Goal: Transaction & Acquisition: Purchase product/service

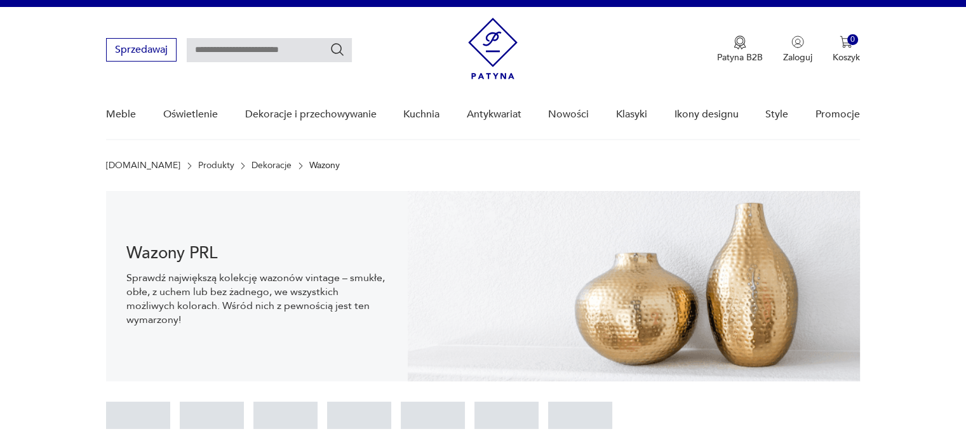
click at [929, 104] on nav "Sprzedawaj Patyna B2B Zaloguj 0 Koszyk Twój koszyk ( 0 ) Brak produktów w koszy…" at bounding box center [483, 73] width 966 height 133
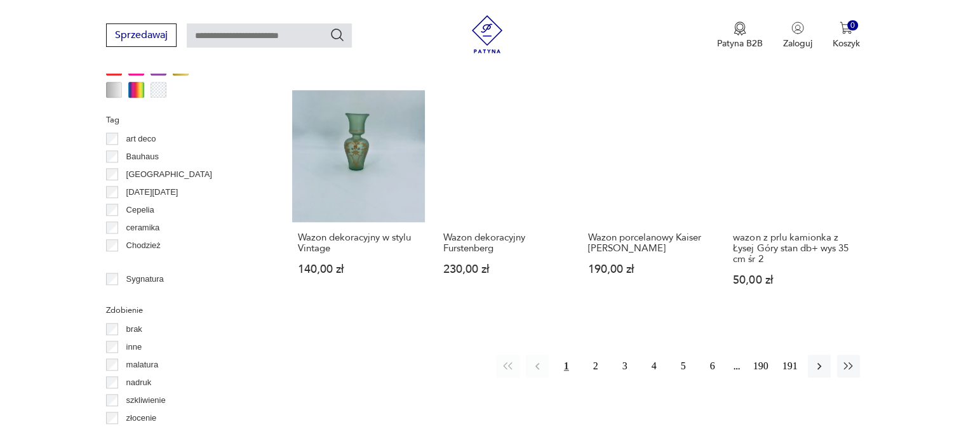
scroll to position [1288, 0]
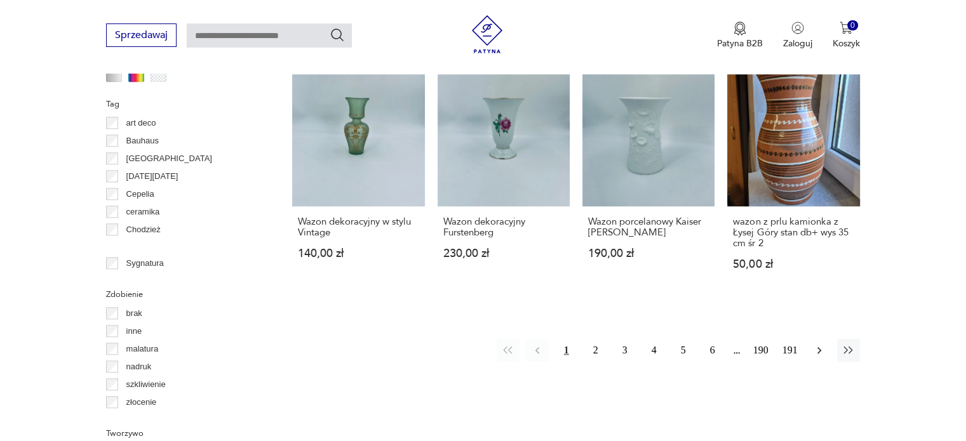
click at [825, 339] on button "button" at bounding box center [819, 350] width 23 height 23
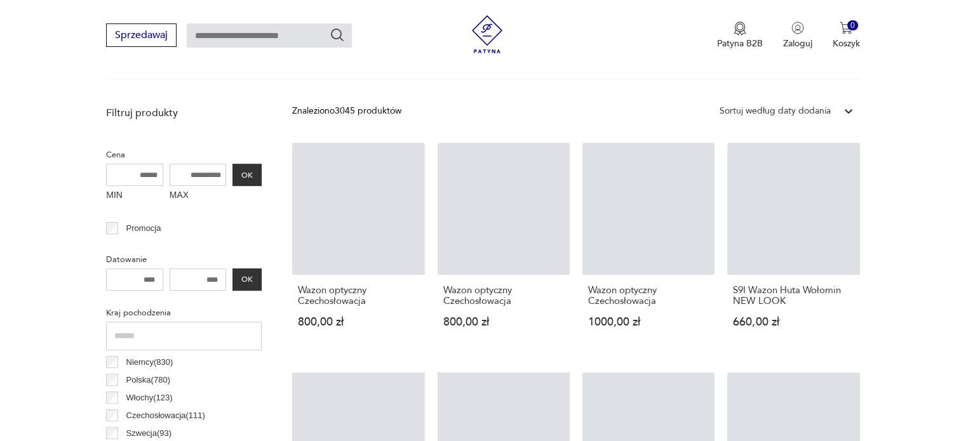
scroll to position [430, 0]
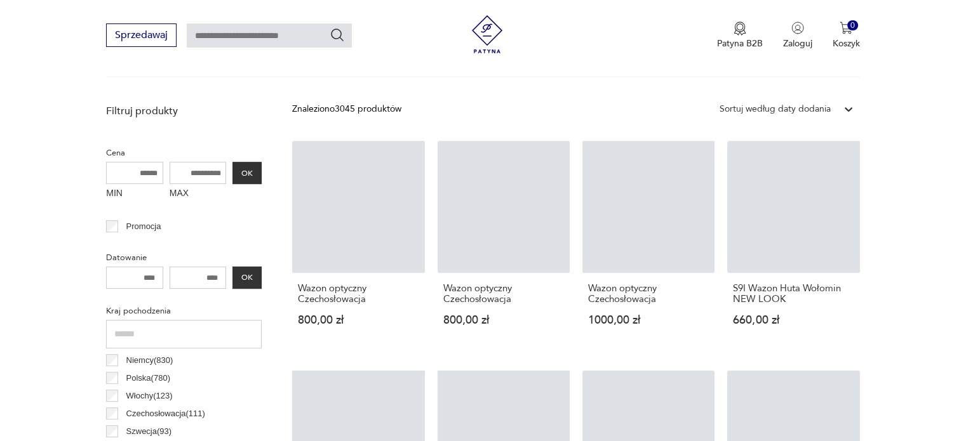
click at [206, 166] on input "MAX" at bounding box center [198, 173] width 57 height 22
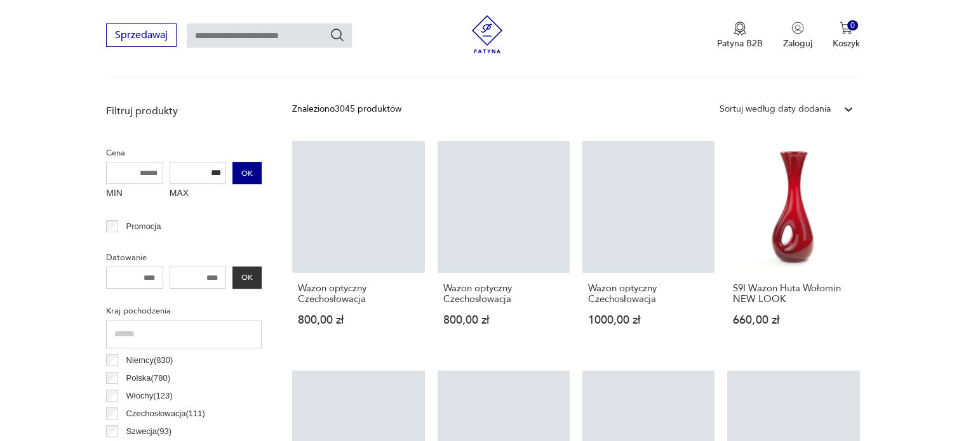
type input "***"
click at [258, 173] on button "OK" at bounding box center [246, 173] width 29 height 22
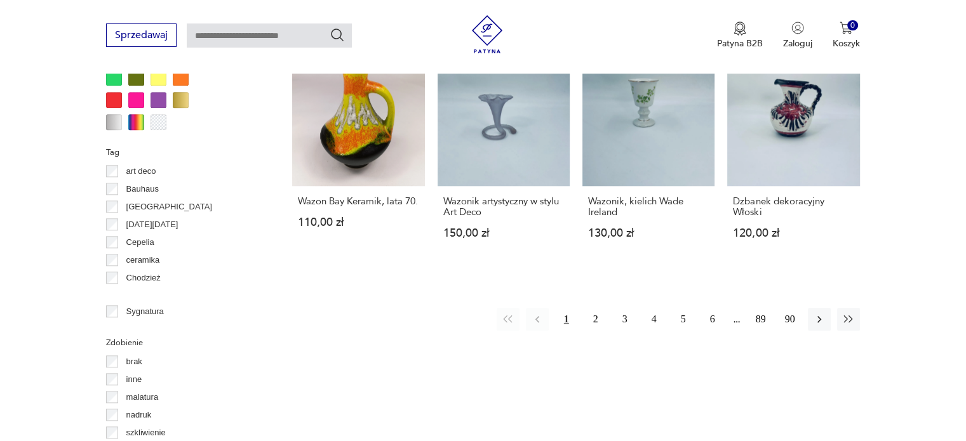
scroll to position [1237, 0]
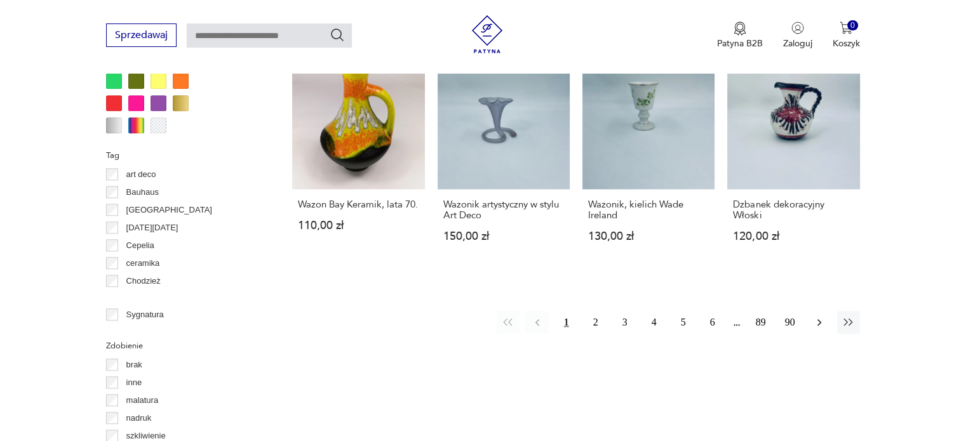
click at [815, 311] on button "button" at bounding box center [819, 322] width 23 height 23
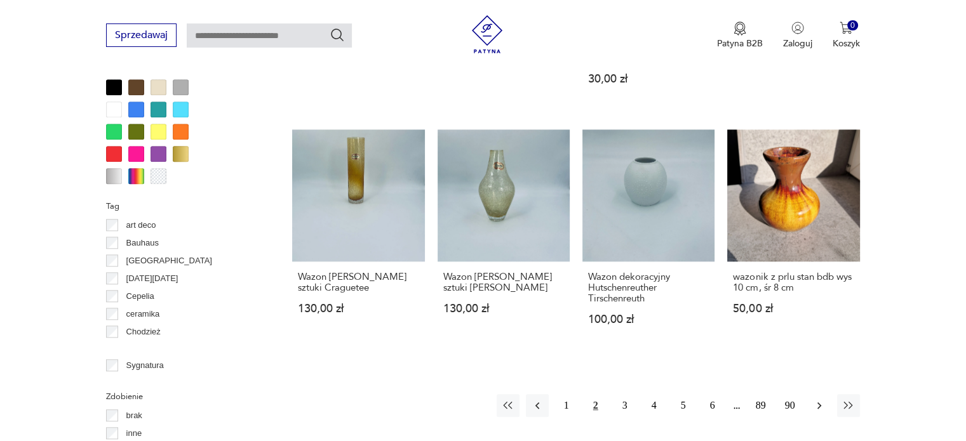
click at [811, 394] on button "button" at bounding box center [819, 405] width 23 height 23
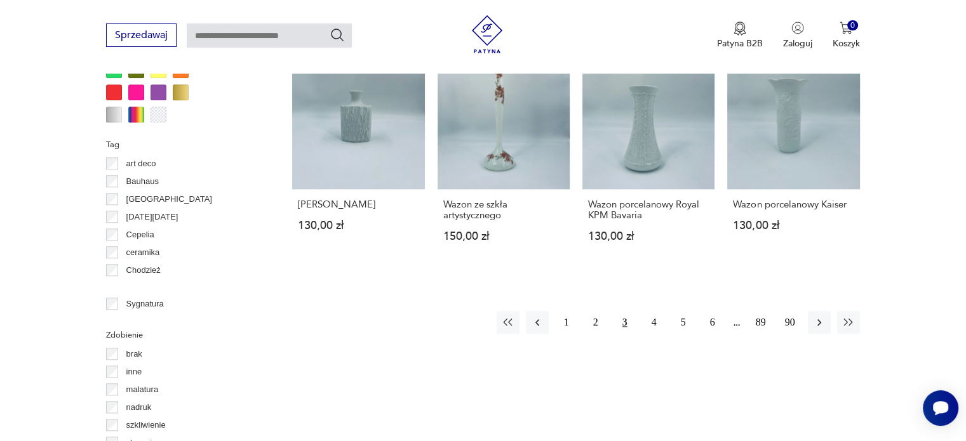
scroll to position [1284, 0]
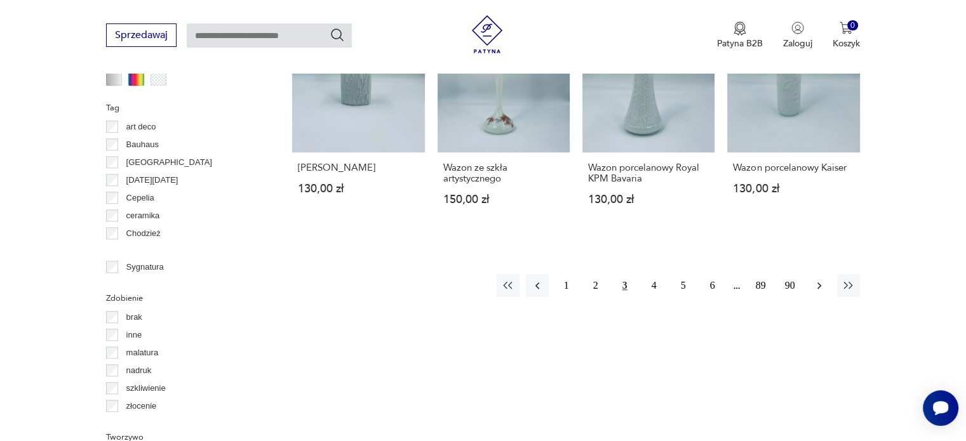
click at [820, 279] on icon "button" at bounding box center [819, 285] width 13 height 13
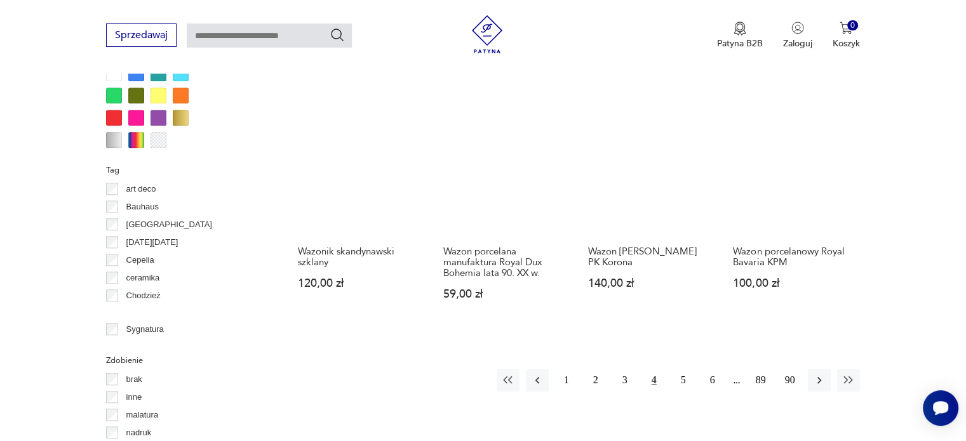
scroll to position [1206, 0]
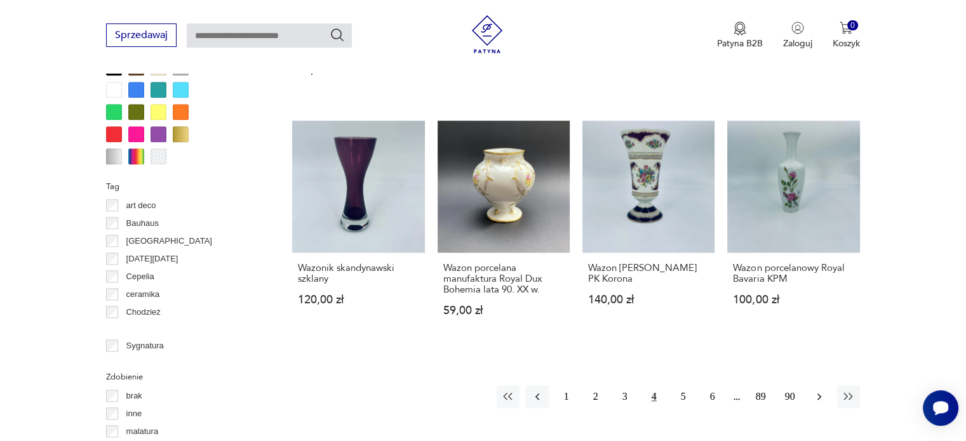
click at [816, 390] on icon "button" at bounding box center [819, 396] width 13 height 13
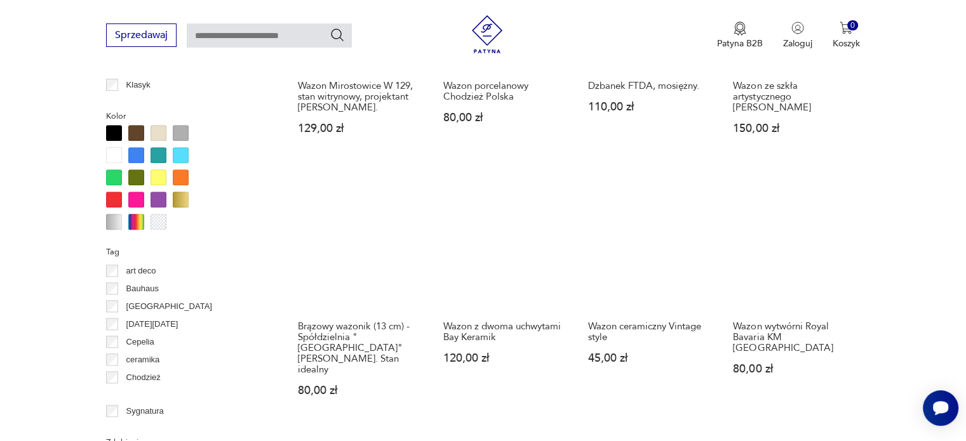
scroll to position [1171, 0]
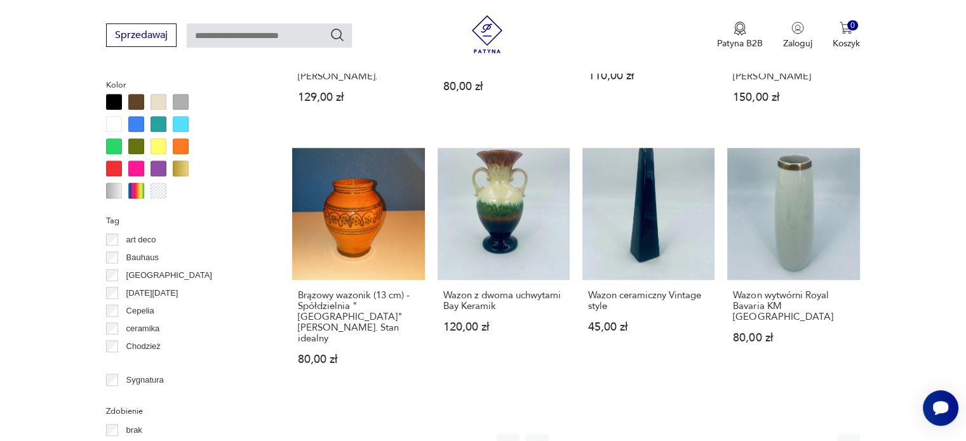
click at [816, 434] on button "button" at bounding box center [819, 445] width 23 height 23
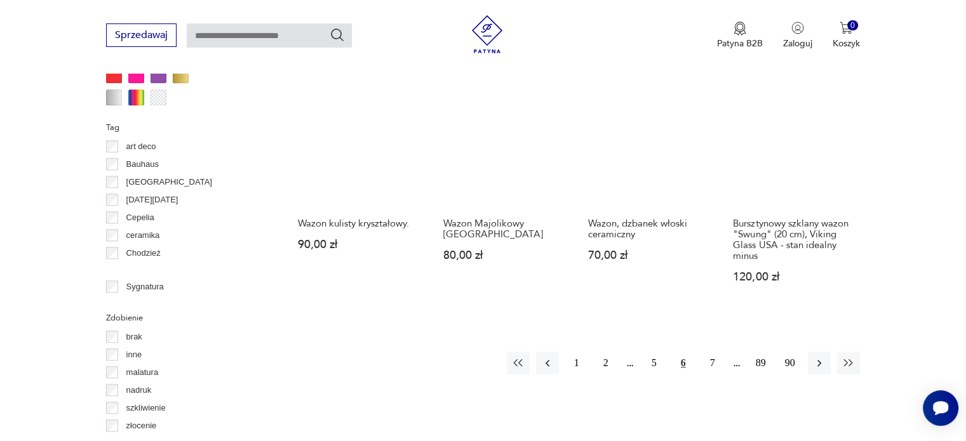
scroll to position [1262, 0]
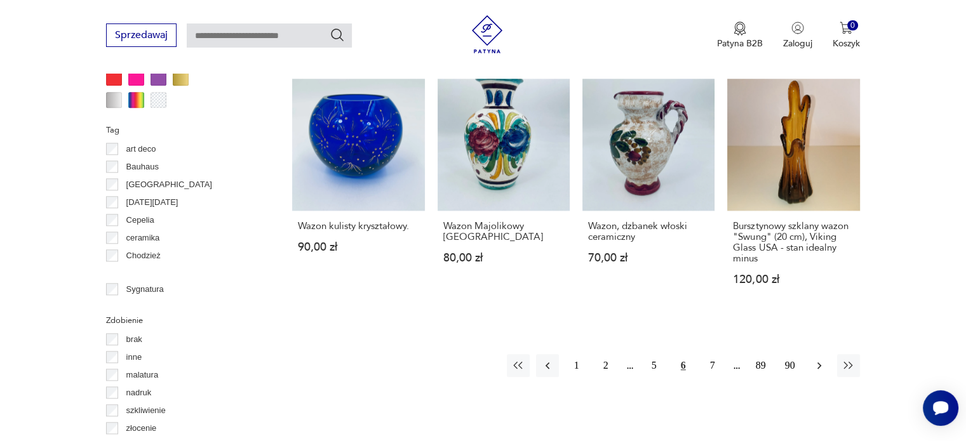
click at [814, 359] on icon "button" at bounding box center [819, 365] width 13 height 13
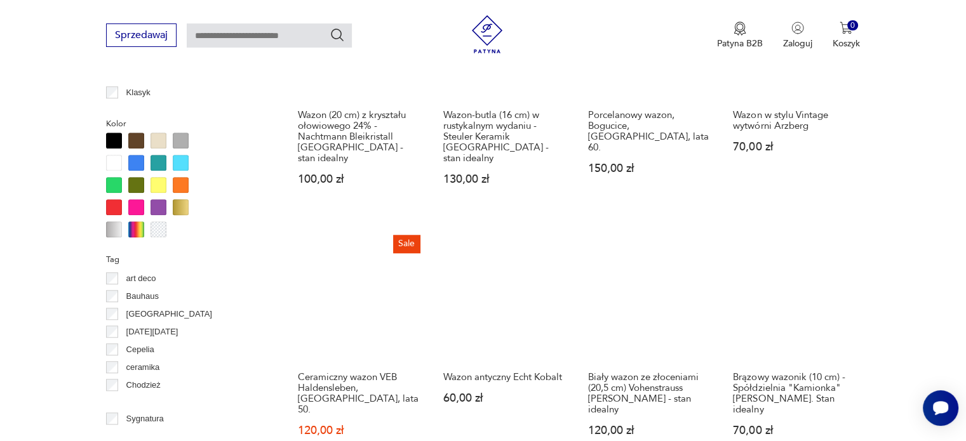
scroll to position [1127, 0]
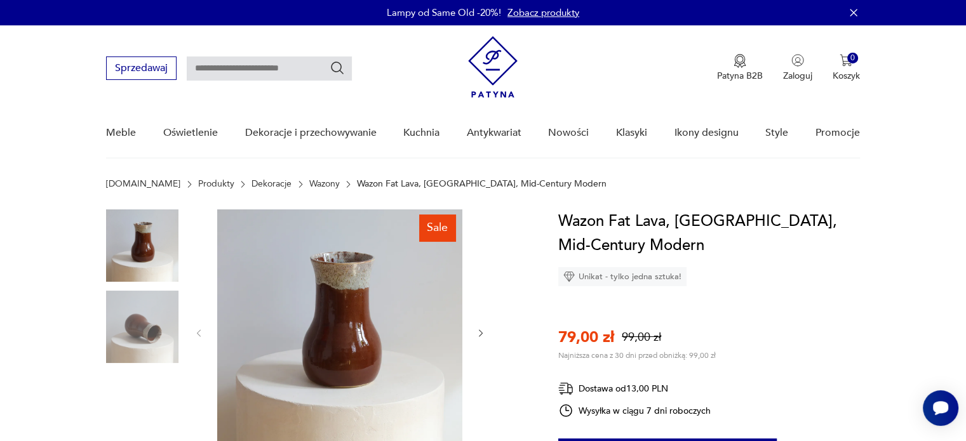
drag, startPoint x: 0, startPoint y: 0, endPoint x: 921, endPoint y: 129, distance: 929.6
click at [921, 129] on nav "Sprzedawaj Patyna B2B Zaloguj 0 Koszyk Twój koszyk ( 0 ) Brak produktów w koszy…" at bounding box center [483, 91] width 966 height 133
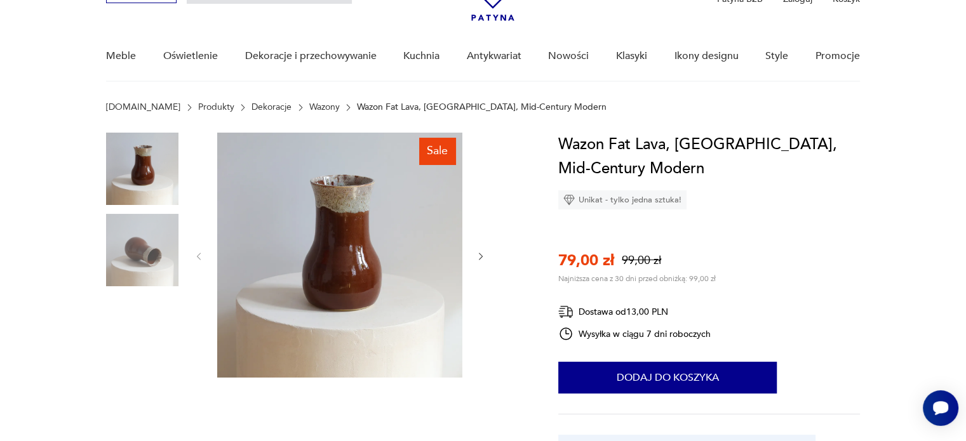
scroll to position [76, 0]
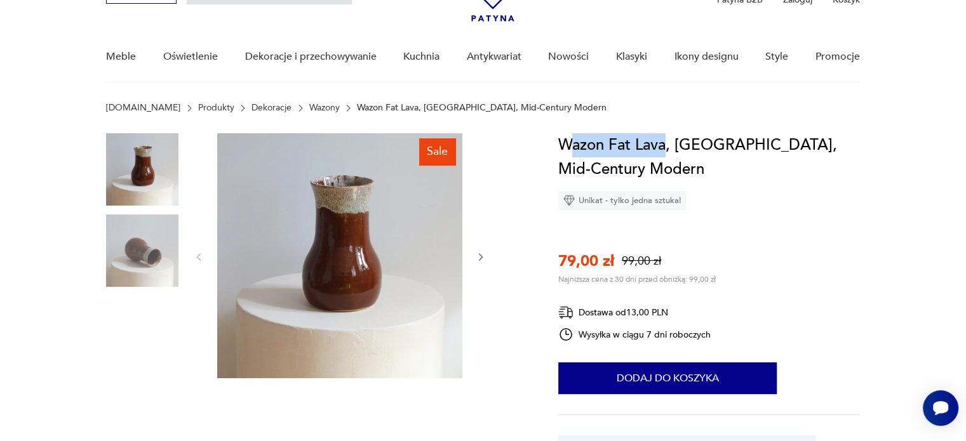
drag, startPoint x: 663, startPoint y: 144, endPoint x: 566, endPoint y: 144, distance: 96.5
click at [566, 144] on h1 "Wazon Fat Lava, Niemcy, Mid-Century Modern" at bounding box center [709, 157] width 302 height 48
drag, startPoint x: 554, startPoint y: 142, endPoint x: 641, endPoint y: 145, distance: 87.0
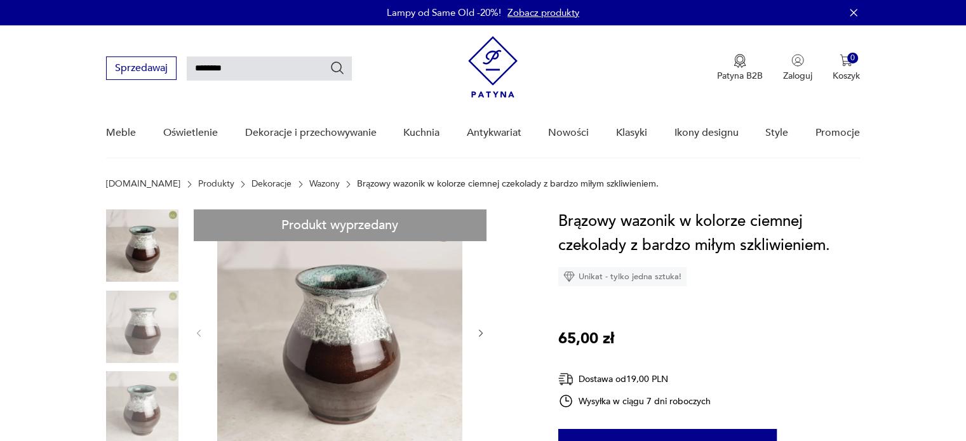
type input "********"
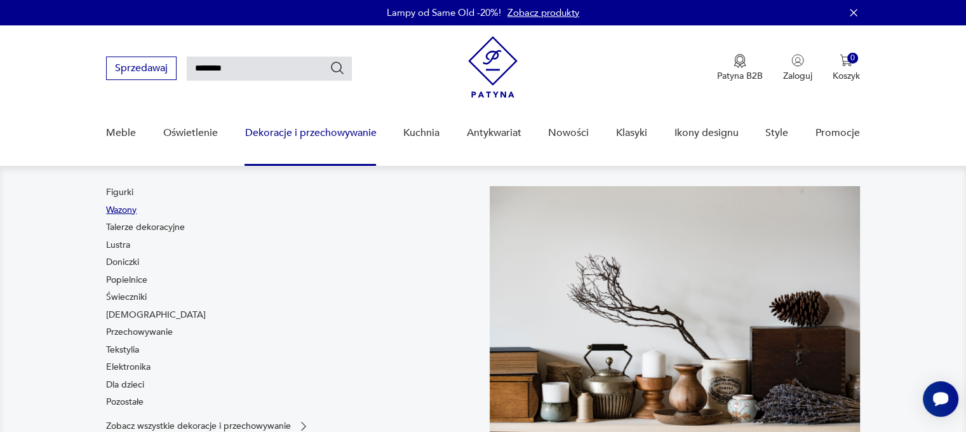
click at [121, 212] on link "Wazony" at bounding box center [121, 210] width 30 height 13
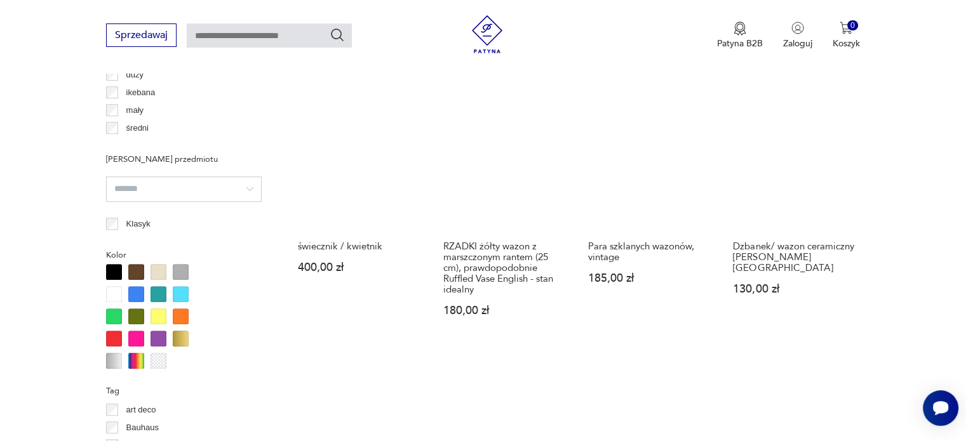
scroll to position [1003, 0]
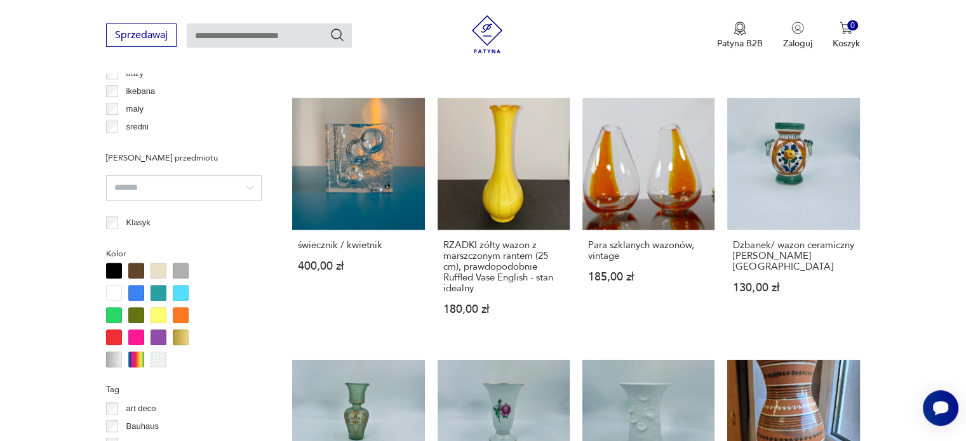
click at [108, 332] on div at bounding box center [114, 338] width 16 height 16
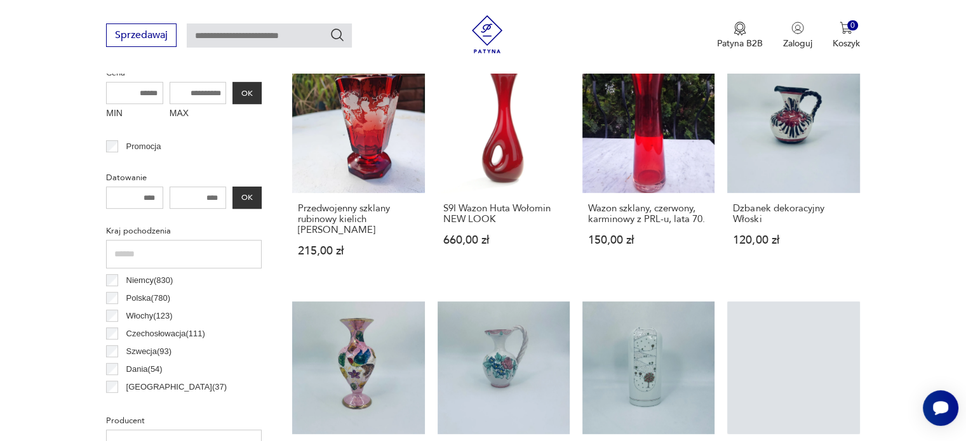
scroll to position [505, 0]
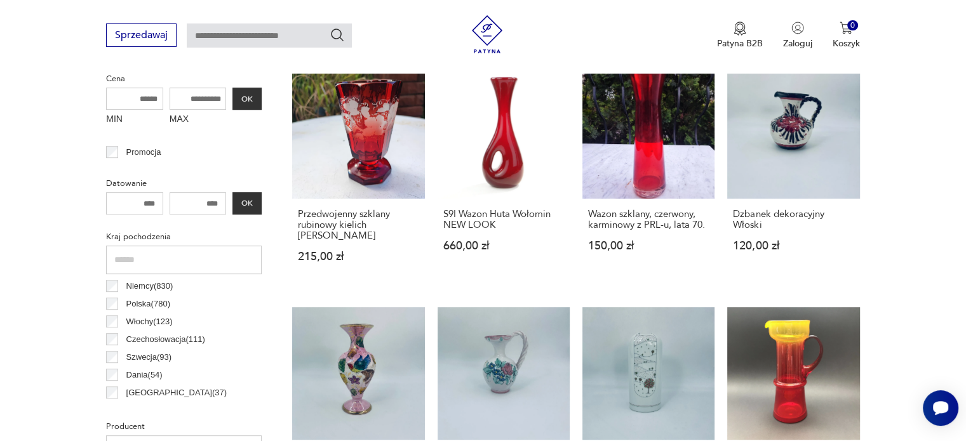
click at [193, 103] on input "MAX" at bounding box center [198, 99] width 57 height 22
type input "***"
click at [244, 100] on button "OK" at bounding box center [246, 99] width 29 height 22
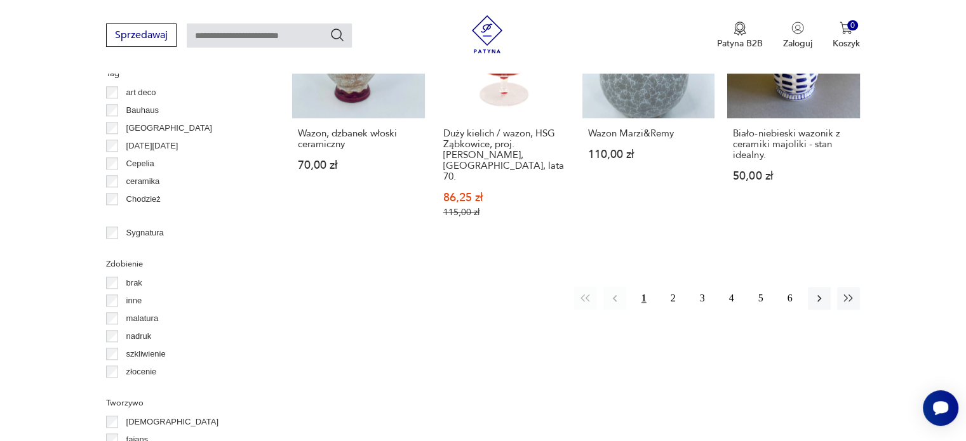
scroll to position [1338, 0]
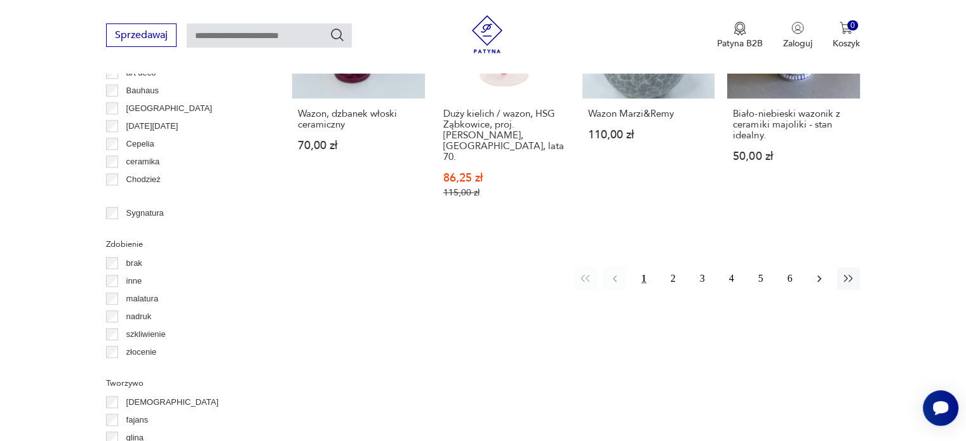
click at [815, 272] on icon "button" at bounding box center [819, 278] width 13 height 13
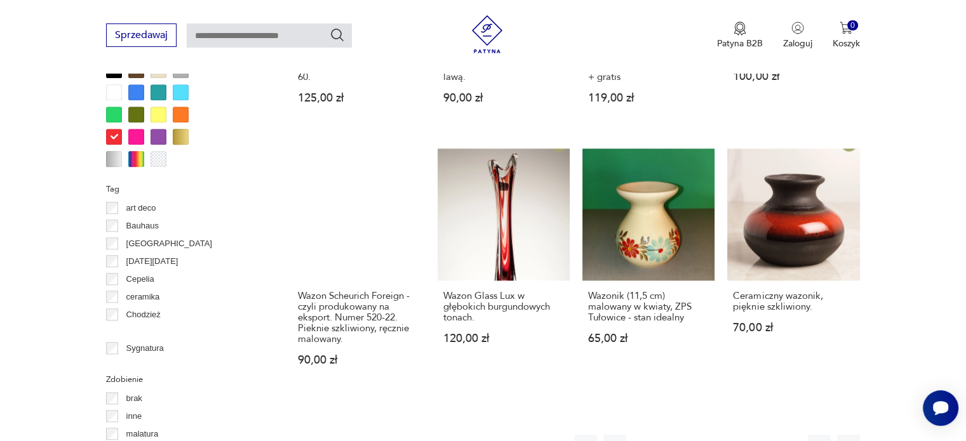
scroll to position [1251, 0]
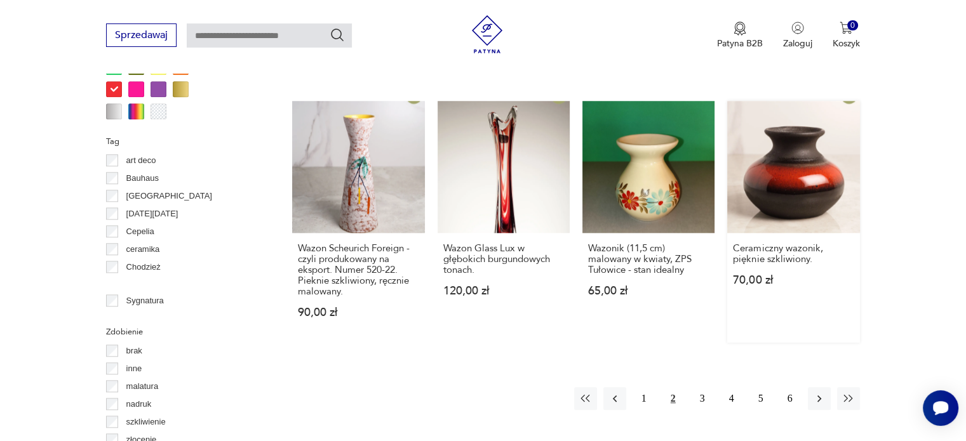
click at [780, 125] on link "Ceramiczny wazonik, pięknie szkliwiony. 70,00 zł" at bounding box center [793, 222] width 132 height 242
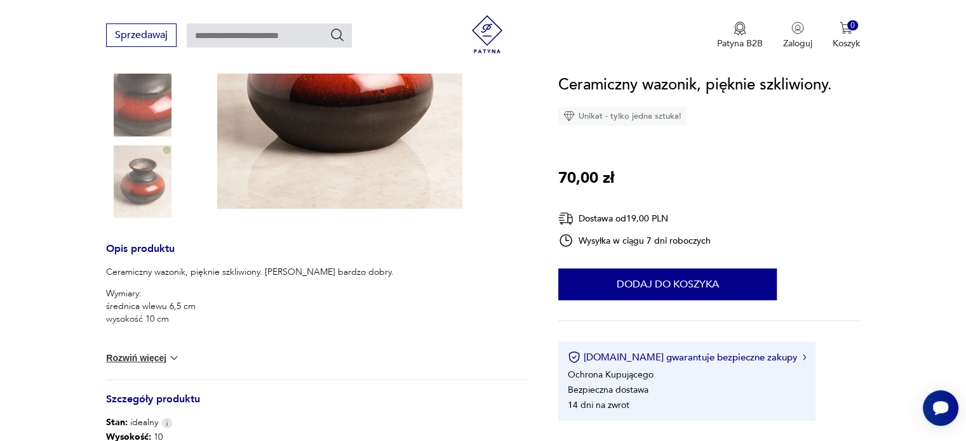
scroll to position [483, 0]
